Goal: Task Accomplishment & Management: Complete application form

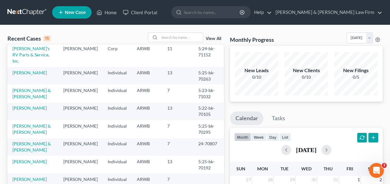
scroll to position [135, 0]
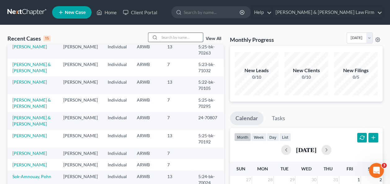
click at [172, 38] on input "search" at bounding box center [180, 37] width 43 height 9
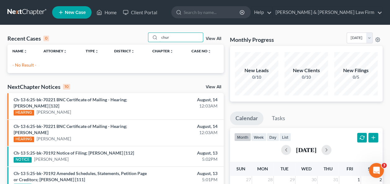
scroll to position [0, 0]
type input "chur"
click at [75, 11] on span "New Case" at bounding box center [75, 12] width 21 height 5
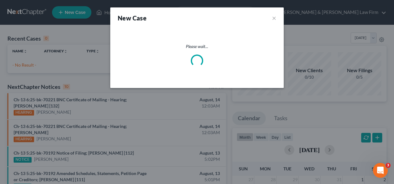
select select "6"
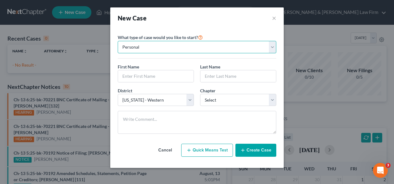
click at [175, 48] on select "Personal Business" at bounding box center [197, 47] width 159 height 12
click at [118, 41] on select "Personal Business" at bounding box center [197, 47] width 159 height 12
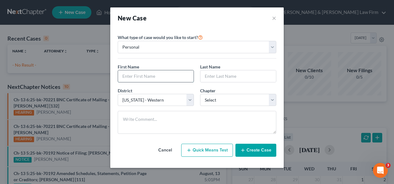
click at [161, 76] on input "text" at bounding box center [156, 76] width 76 height 12
type input "[PERSON_NAME] & [PERSON_NAME]"
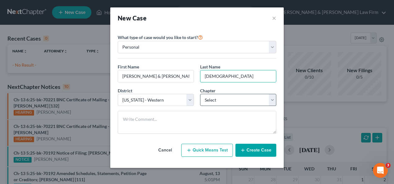
type input "[DEMOGRAPHIC_DATA]"
click at [270, 97] on select "Select 7 11 12 13" at bounding box center [238, 100] width 76 height 12
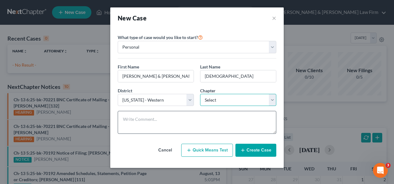
select select "1"
click at [200, 94] on select "Select 7 11 12 13" at bounding box center [238, 100] width 76 height 12
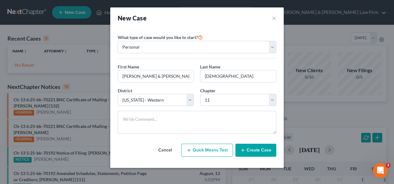
click at [256, 150] on button "Create Case" at bounding box center [256, 150] width 41 height 13
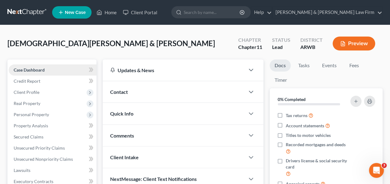
click at [33, 69] on span "Case Dashboard" at bounding box center [29, 69] width 31 height 5
click at [31, 95] on span "Client Profile" at bounding box center [53, 92] width 88 height 11
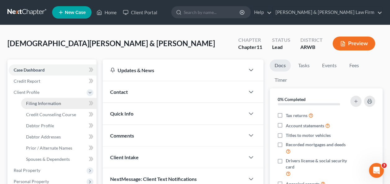
click at [42, 102] on span "Filing Information" at bounding box center [43, 103] width 35 height 5
select select "1"
select select "0"
select select "1"
select select "6"
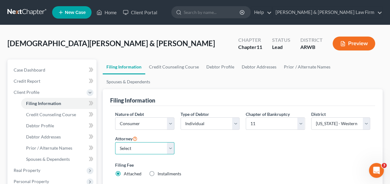
click at [169, 142] on select "Select [PERSON_NAME] - ARWB [PERSON_NAME] - ARWB" at bounding box center [144, 148] width 59 height 12
select select "1"
click at [115, 142] on select "Select [PERSON_NAME] - ARWB [PERSON_NAME] - ARWB" at bounding box center [144, 148] width 59 height 12
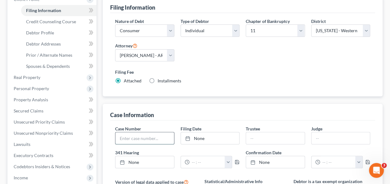
click at [137, 132] on input "text" at bounding box center [144, 138] width 58 height 12
type input "5:24-bk-71790"
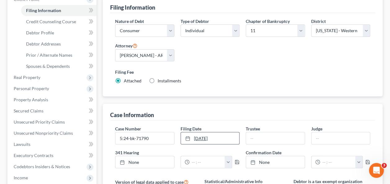
click at [198, 132] on link "[DATE]" at bounding box center [210, 138] width 58 height 12
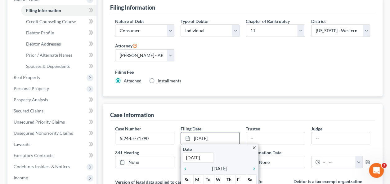
click at [193, 153] on input "[DATE]" at bounding box center [198, 158] width 31 height 10
click at [194, 153] on input "[DATE]" at bounding box center [198, 158] width 31 height 10
drag, startPoint x: 200, startPoint y: 143, endPoint x: 197, endPoint y: 139, distance: 4.8
click at [200, 153] on input "/2025" at bounding box center [198, 158] width 31 height 10
type input "/"
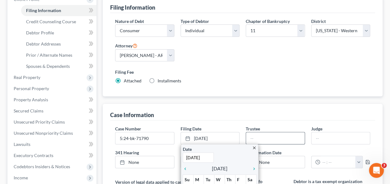
type input "[DATE]"
click at [265, 132] on input "text" at bounding box center [275, 138] width 58 height 12
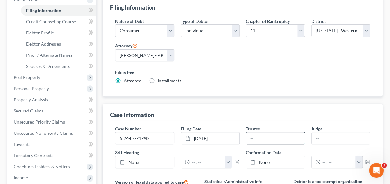
click at [260, 132] on input "text" at bounding box center [275, 138] width 58 height 12
type input "[PERSON_NAME]"
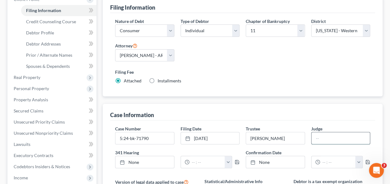
click at [327, 132] on input "text" at bounding box center [340, 138] width 58 height 12
type input "[PERSON_NAME]"
click at [204, 156] on input "text" at bounding box center [206, 162] width 35 height 12
click at [339, 156] on input "text" at bounding box center [337, 162] width 35 height 12
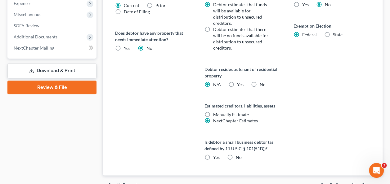
scroll to position [279, 0]
click at [235, 154] on label "No" at bounding box center [238, 157] width 6 height 6
click at [238, 154] on input "No" at bounding box center [240, 156] width 4 height 4
radio input "true"
click at [338, 183] on span "Credit Counseling Course" at bounding box center [348, 185] width 57 height 5
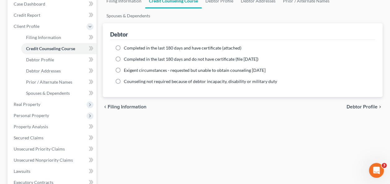
scroll to position [31, 0]
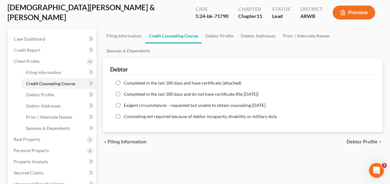
click at [358, 140] on span "Debtor Profile" at bounding box center [361, 142] width 31 height 5
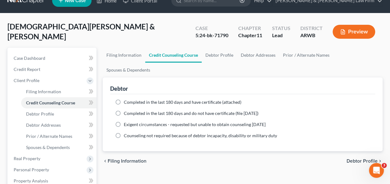
select select "0"
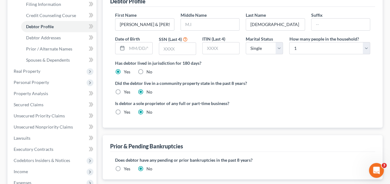
scroll to position [62, 0]
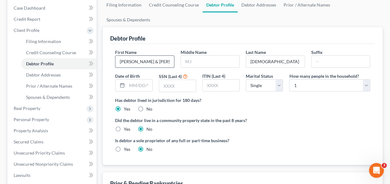
click at [149, 56] on input "[PERSON_NAME] & [PERSON_NAME]" at bounding box center [144, 62] width 58 height 12
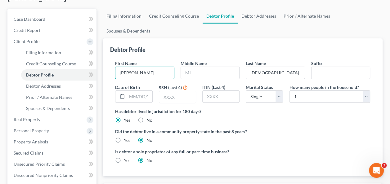
scroll to position [0, 0]
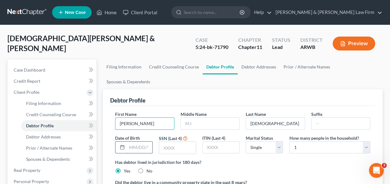
type input "[PERSON_NAME]"
click at [147, 142] on input "text" at bounding box center [139, 148] width 25 height 12
click at [151, 142] on input "text" at bounding box center [139, 148] width 25 height 12
click at [144, 142] on input "text" at bounding box center [139, 148] width 25 height 12
click at [149, 142] on input "text" at bounding box center [139, 148] width 25 height 12
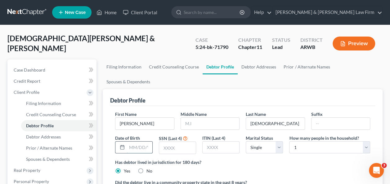
click at [128, 142] on input "text" at bounding box center [139, 148] width 25 height 12
click at [133, 142] on input "text" at bounding box center [139, 148] width 25 height 12
click at [120, 146] on rect at bounding box center [122, 148] width 4 height 4
click at [144, 142] on input "text" at bounding box center [139, 148] width 25 height 12
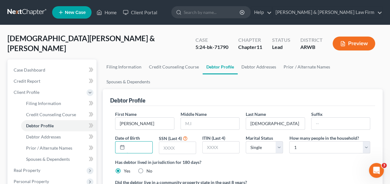
type input "..."
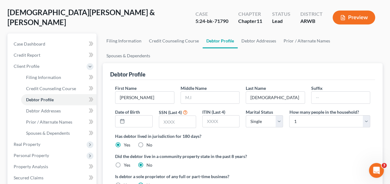
scroll to position [0, 0]
